Goal: Navigation & Orientation: Find specific page/section

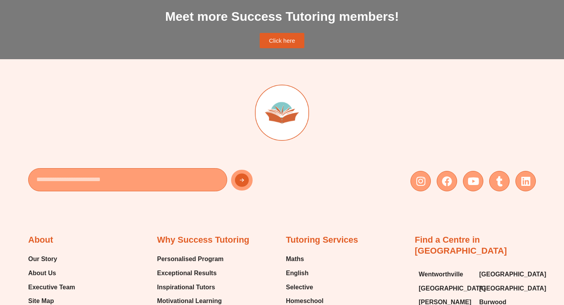
scroll to position [585, 0]
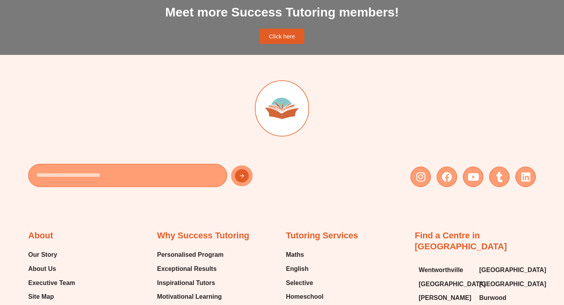
click at [289, 37] on span "Click here" at bounding box center [282, 36] width 26 height 6
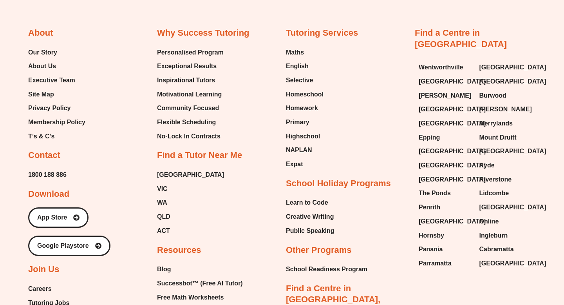
scroll to position [1944, 0]
click at [380, 194] on div "Tutoring Services Maths English Selective Homeschool Homework Primary Highschoo…" at bounding box center [346, 239] width 121 height 425
click at [502, 31] on div "Find a Centre in NSW Wentworthville Green Valley Gordon Bossley Park Liverpool …" at bounding box center [475, 150] width 121 height 246
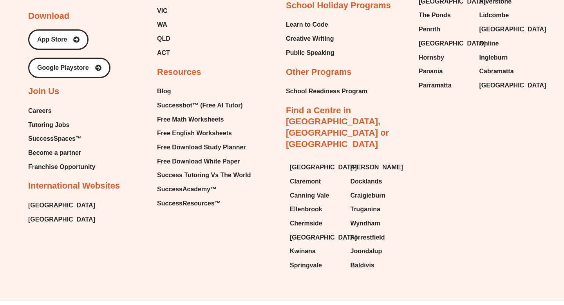
scroll to position [2122, 0]
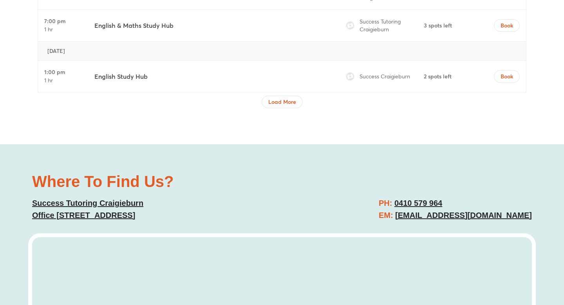
scroll to position [3044, 0]
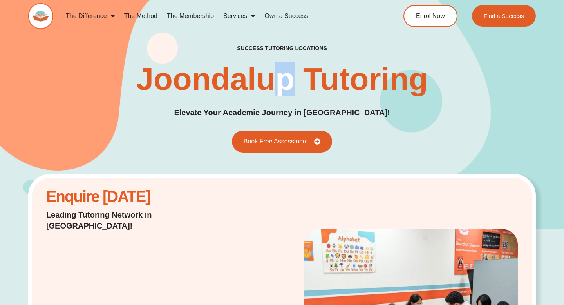
click at [285, 79] on h1 "Joondalup Tutoring" at bounding box center [282, 78] width 292 height 31
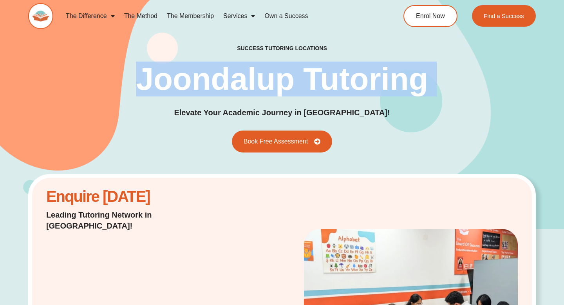
click at [285, 79] on h1 "Joondalup Tutoring" at bounding box center [282, 78] width 292 height 31
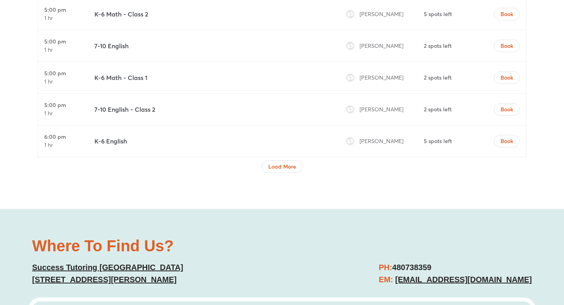
scroll to position [2430, 0]
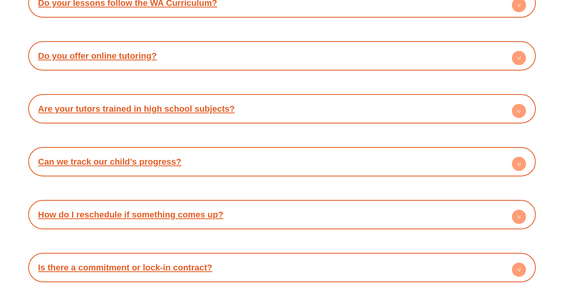
scroll to position [3180, 0]
